Goal: Find specific page/section: Find specific page/section

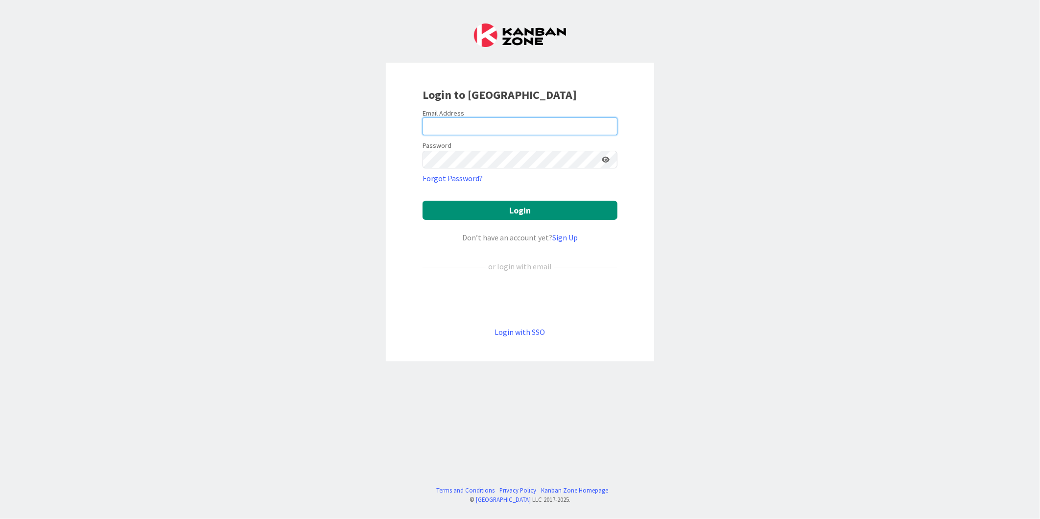
click at [453, 121] on input "email" at bounding box center [520, 127] width 195 height 18
type input "[EMAIL_ADDRESS][DOMAIN_NAME]"
click at [423, 201] on button "Login" at bounding box center [520, 210] width 195 height 19
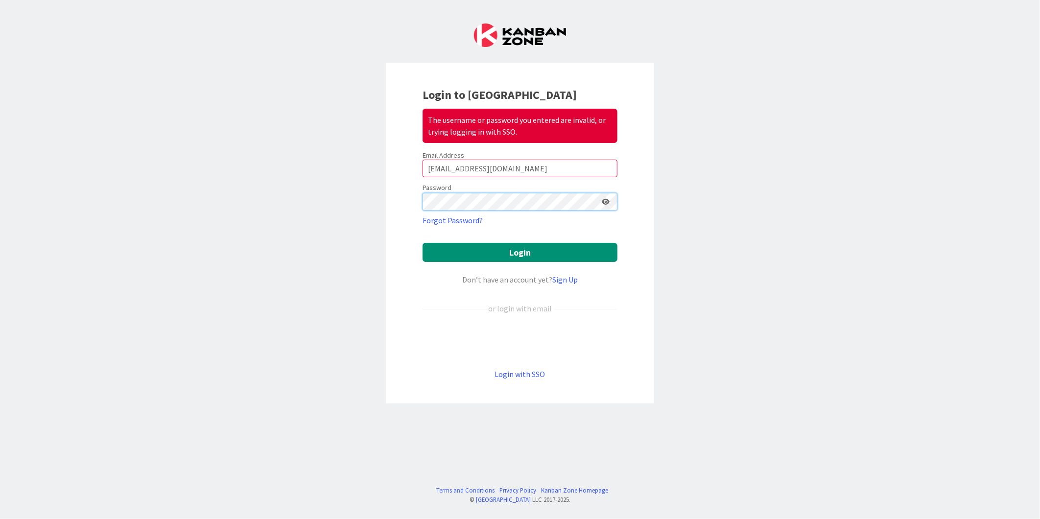
click at [423, 243] on button "Login" at bounding box center [520, 252] width 195 height 19
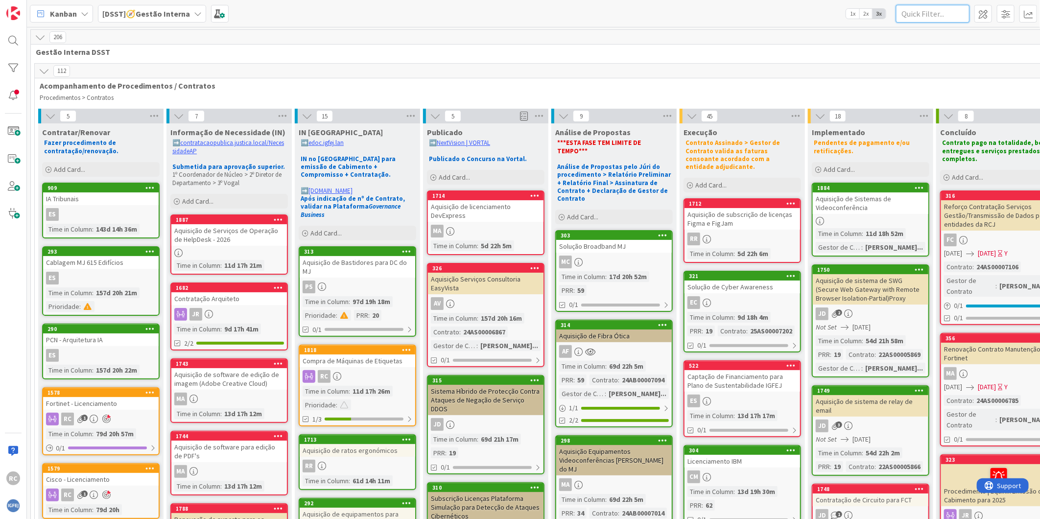
click at [913, 16] on input "text" at bounding box center [932, 14] width 73 height 18
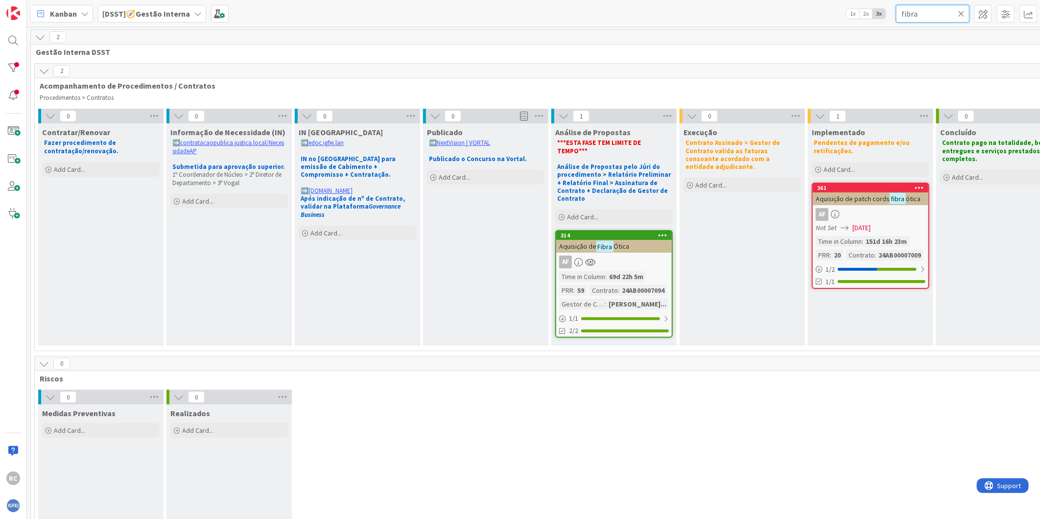
type input "fibra"
click at [630, 240] on div "Aquisição de Fibra Ótica" at bounding box center [614, 246] width 116 height 13
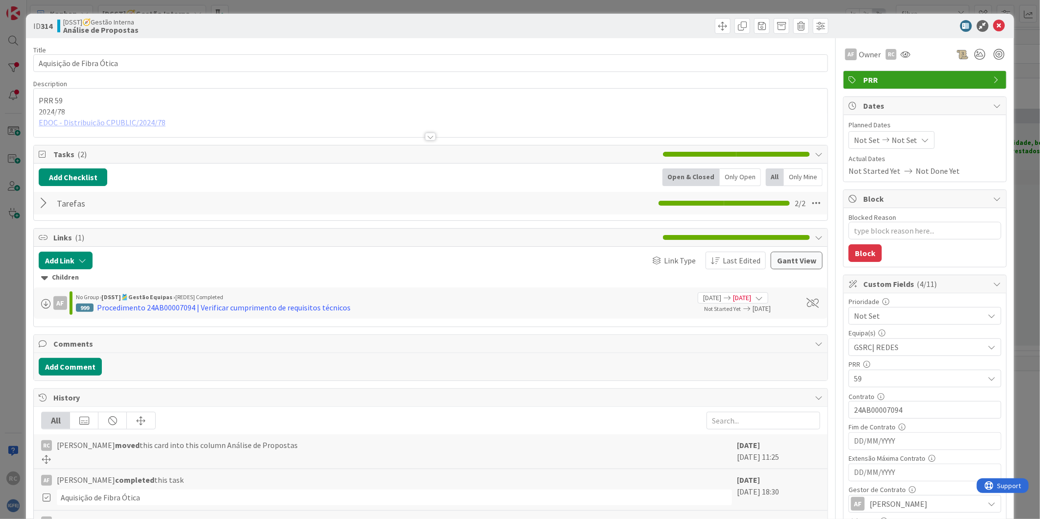
click at [130, 124] on div at bounding box center [431, 124] width 794 height 25
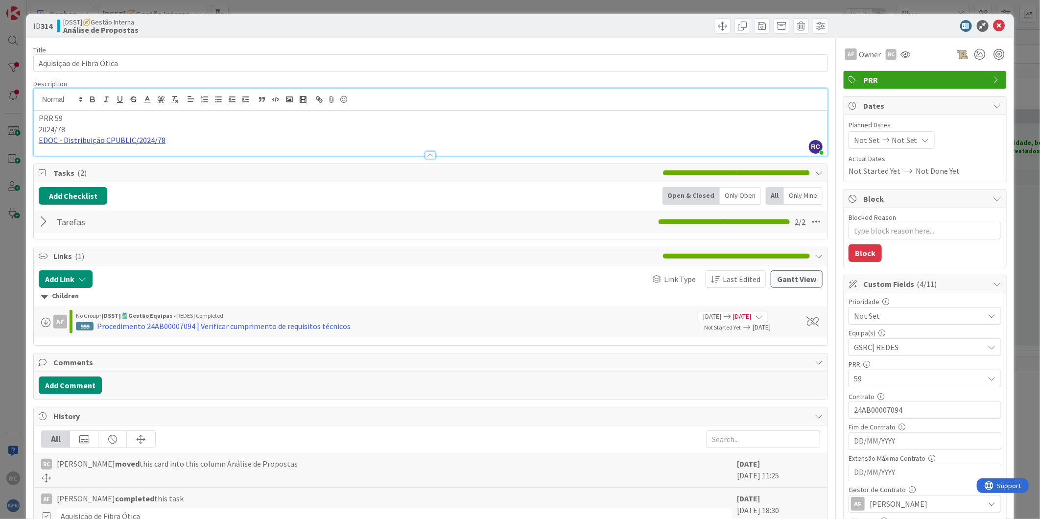
click at [134, 141] on link "EDOC - Distribuição CPUBLIC/2024/78" at bounding box center [102, 140] width 127 height 10
click at [58, 158] on link "[URL]" at bounding box center [50, 159] width 16 height 13
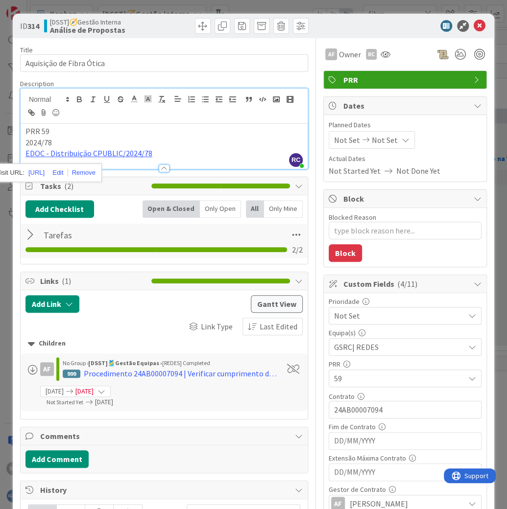
type textarea "x"
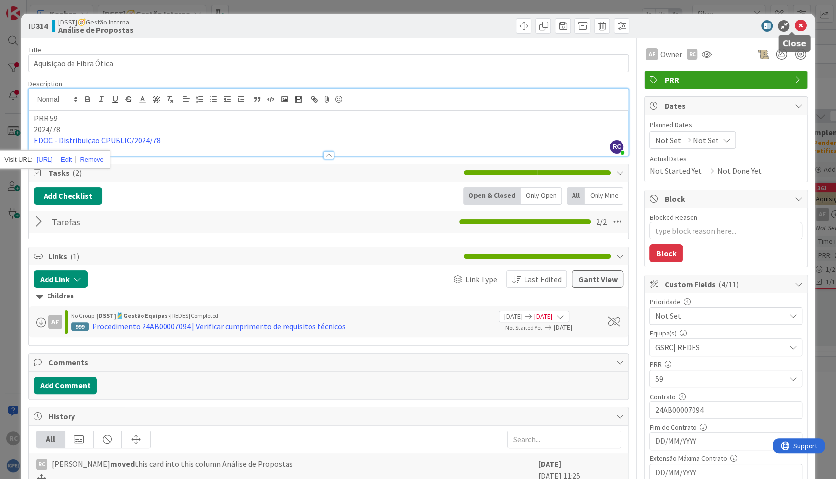
click at [794, 27] on icon at bounding box center [800, 26] width 12 height 12
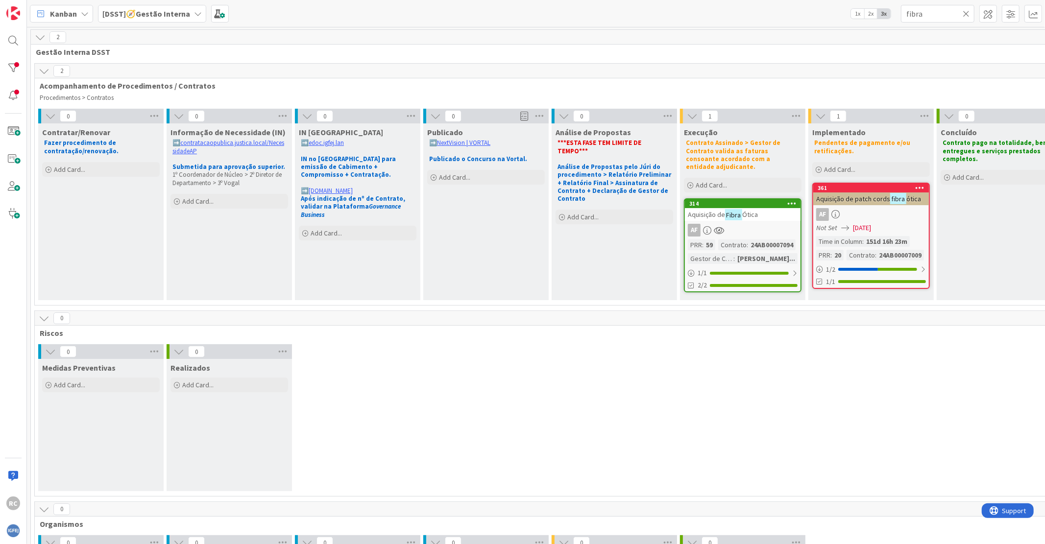
click at [967, 14] on icon at bounding box center [965, 13] width 7 height 9
